Goal: Task Accomplishment & Management: Manage account settings

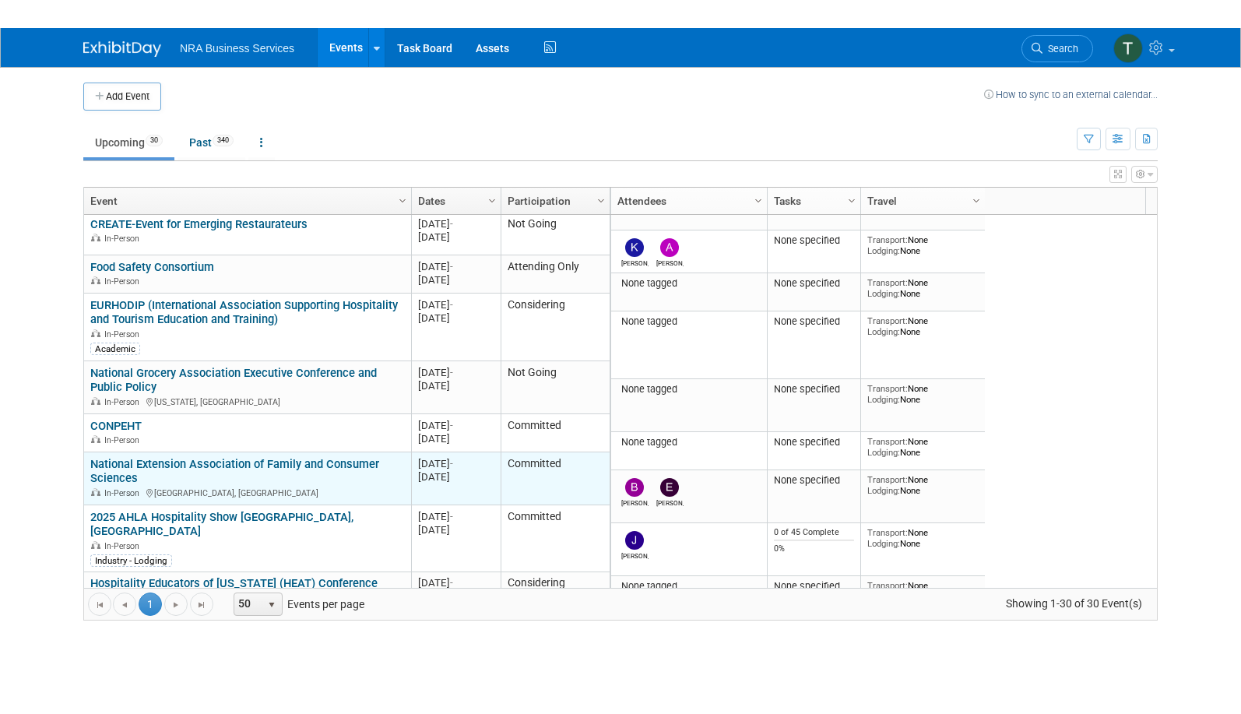
scroll to position [374, 0]
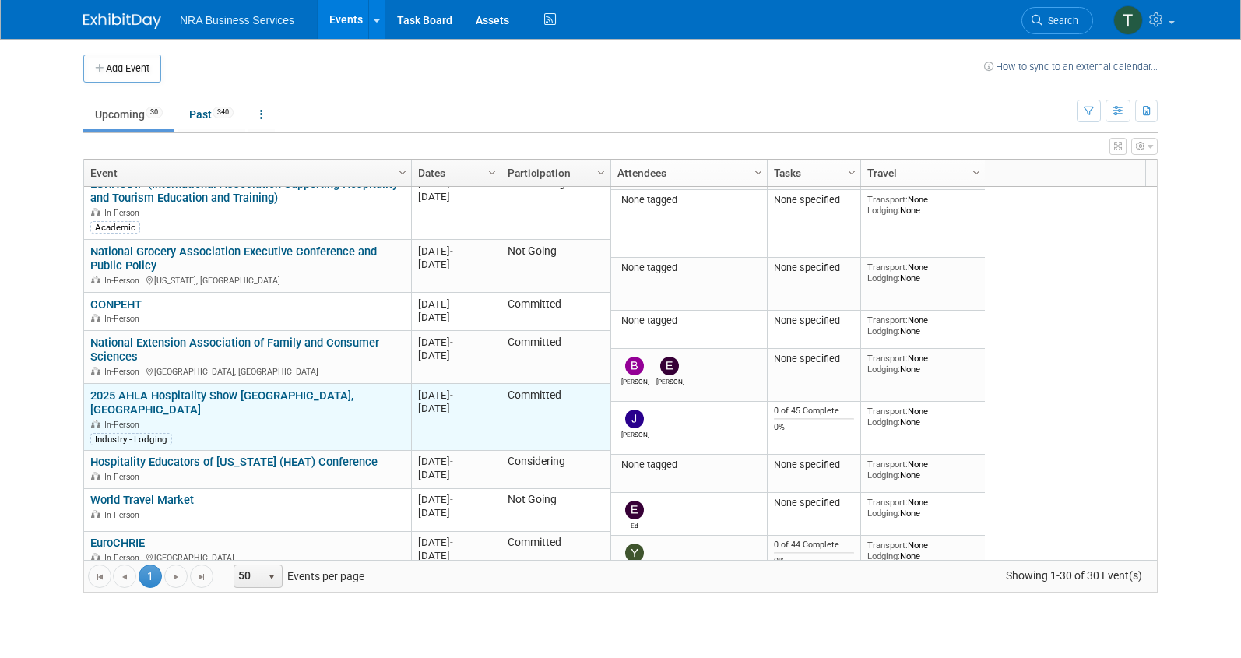
click at [294, 431] on div "Industry - Lodging" at bounding box center [247, 438] width 314 height 15
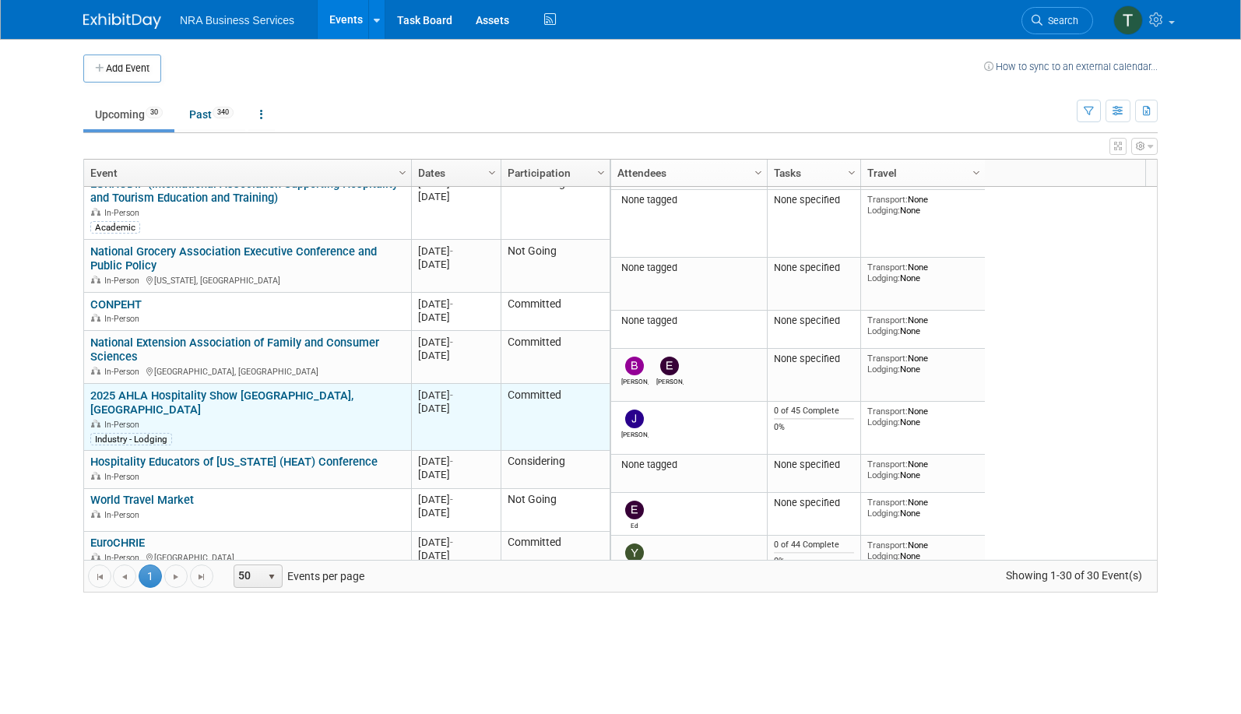
click at [273, 417] on div "In-Person" at bounding box center [247, 423] width 314 height 13
click at [269, 392] on link "2025 AHLA Hospitality Show [GEOGRAPHIC_DATA], [GEOGRAPHIC_DATA]" at bounding box center [221, 403] width 263 height 29
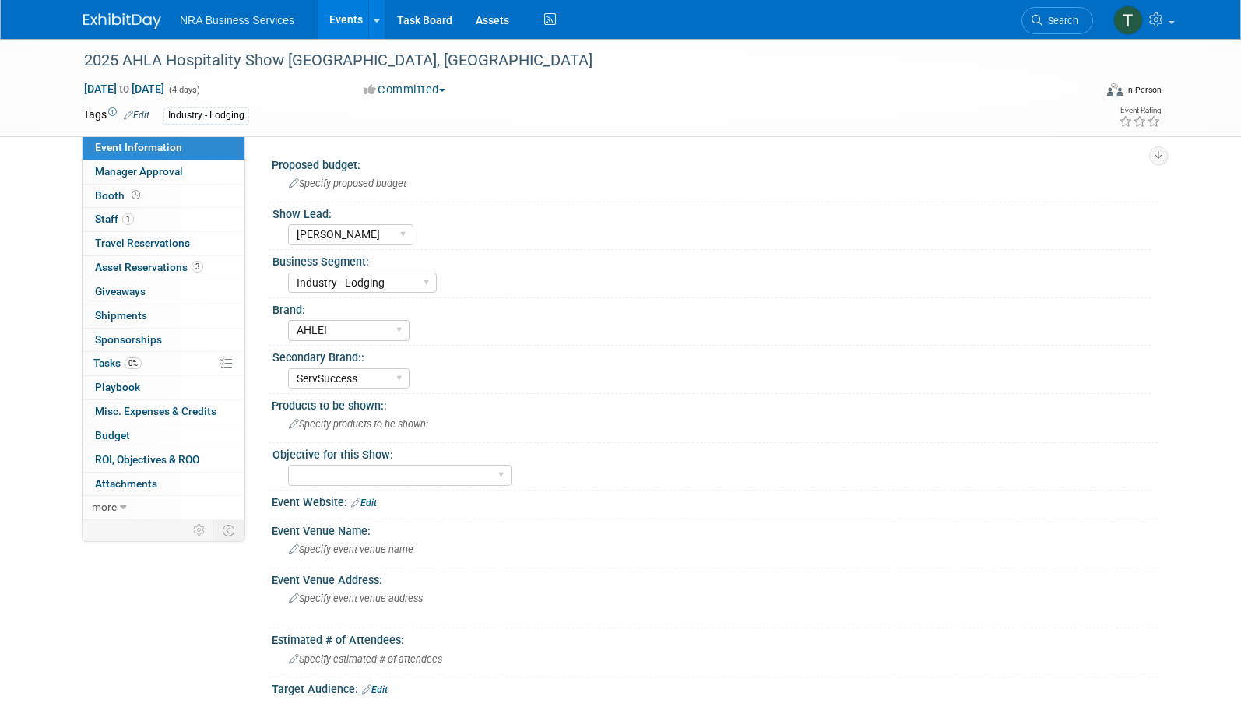
select select "Jennifer B"
select select "Industry - Lodging"
select select "AHLEI"
select select "ServSuccess"
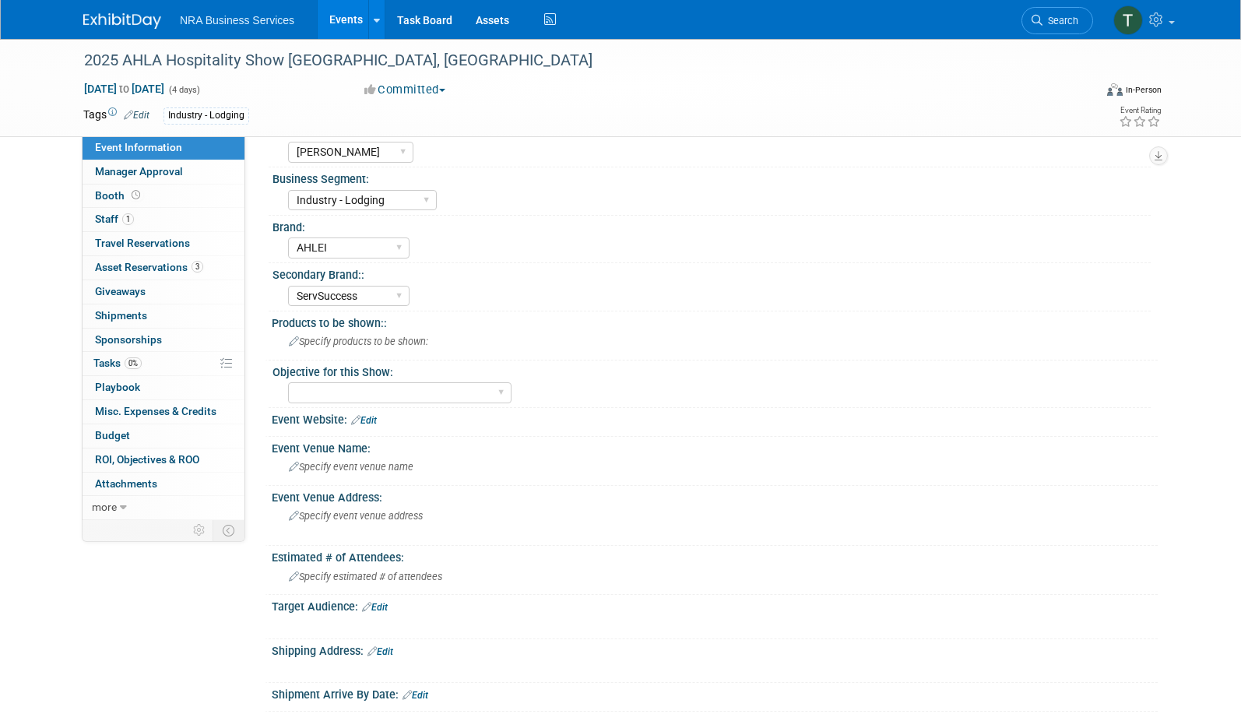
scroll to position [78, 0]
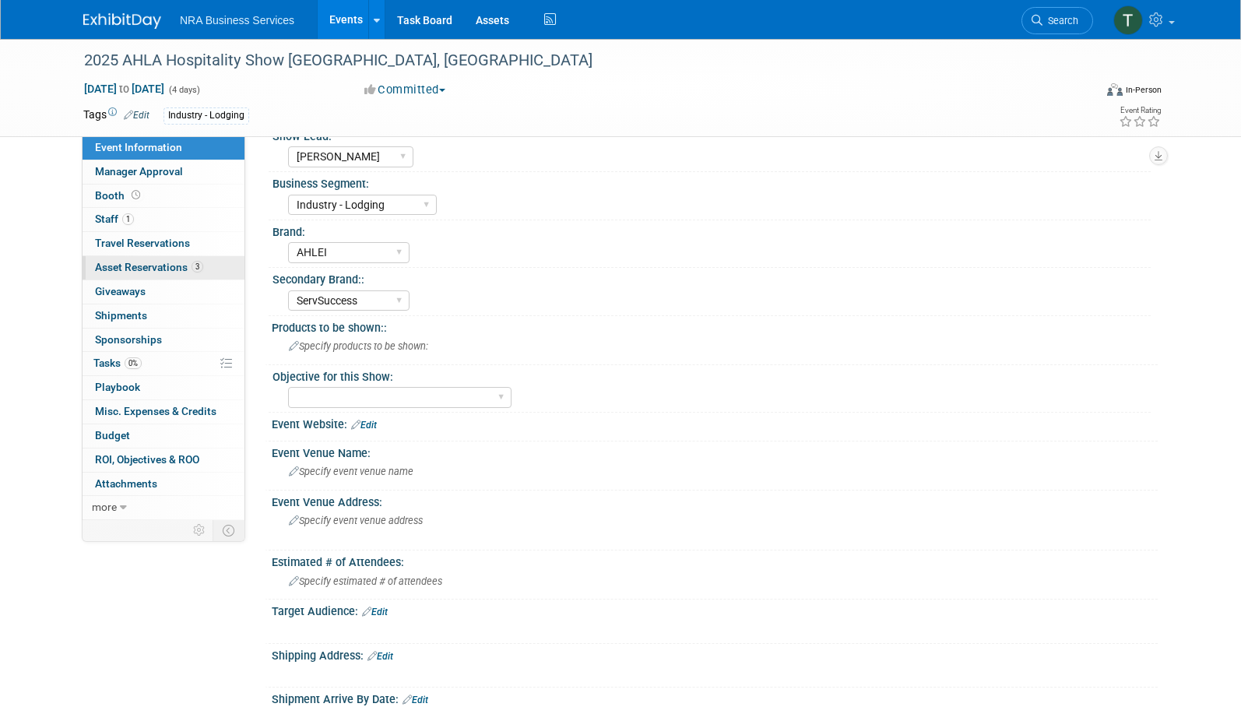
click at [145, 262] on span "Asset Reservations 3" at bounding box center [149, 267] width 108 height 12
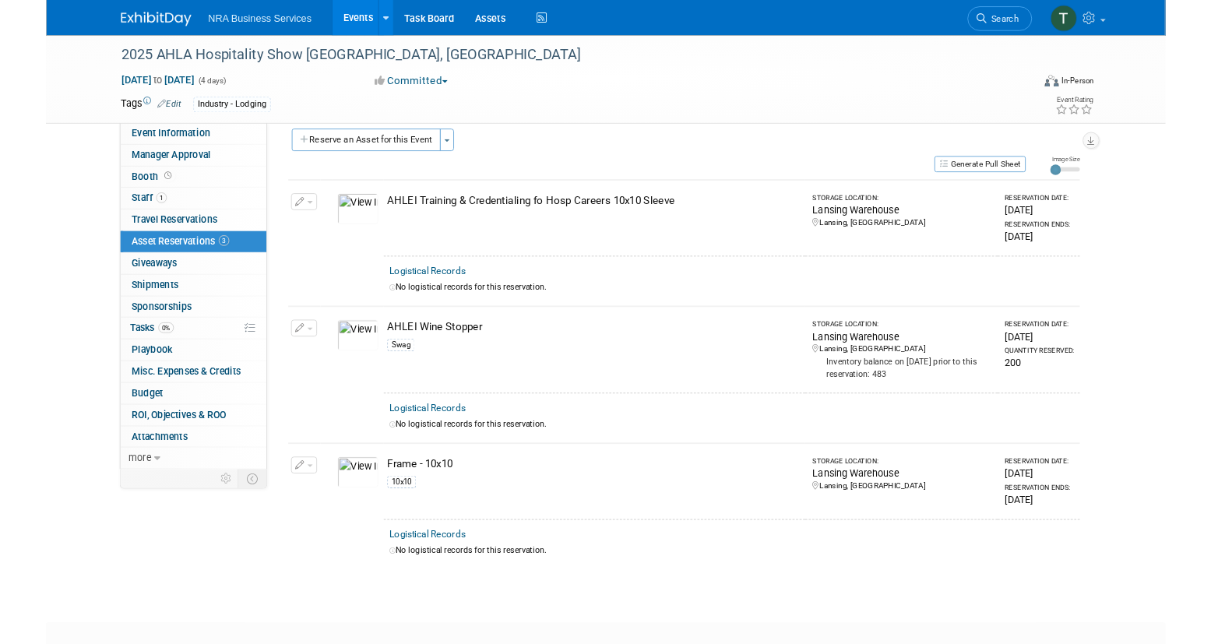
scroll to position [0, 0]
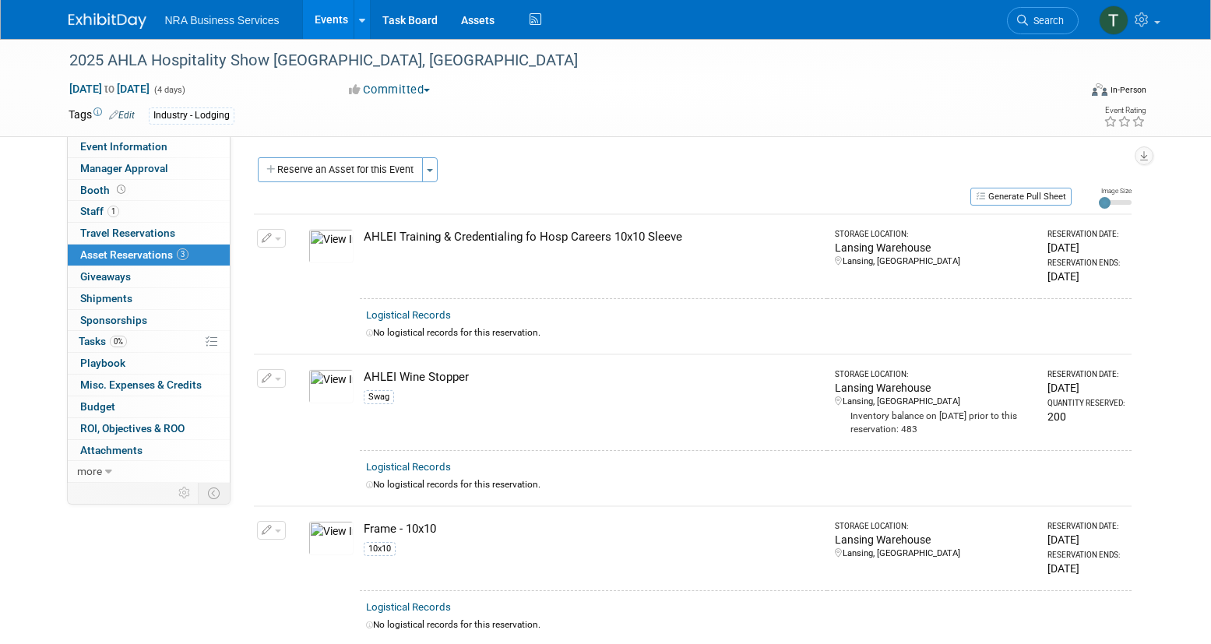
click at [123, 612] on div "Event Information Event Info Manager Approval Manager Approval Booth Booth 1 St…" at bounding box center [606, 342] width 1098 height 607
